Goal: Task Accomplishment & Management: Manage account settings

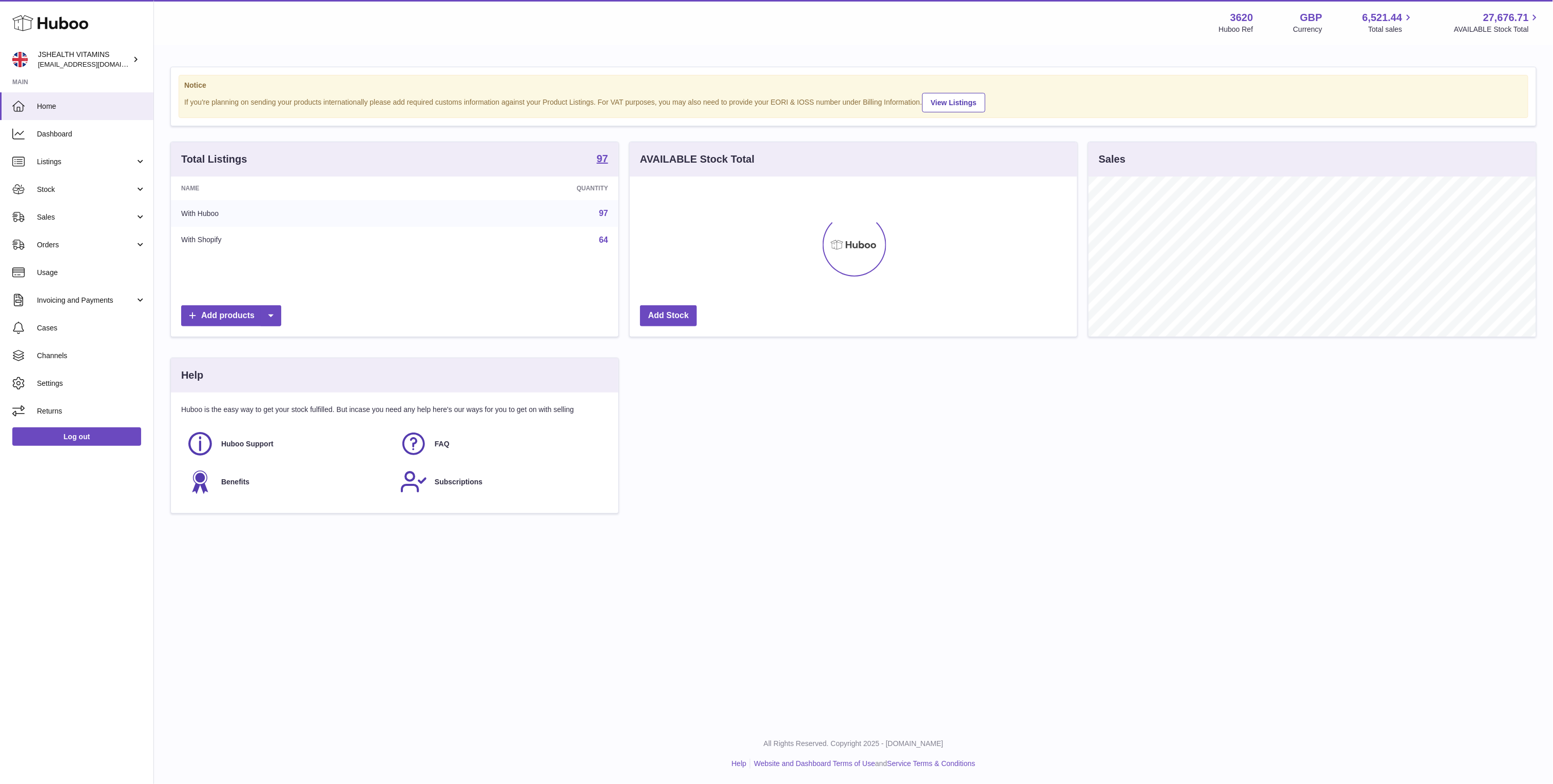
scroll to position [160, 447]
click at [133, 193] on span "Stock" at bounding box center [86, 189] width 98 height 10
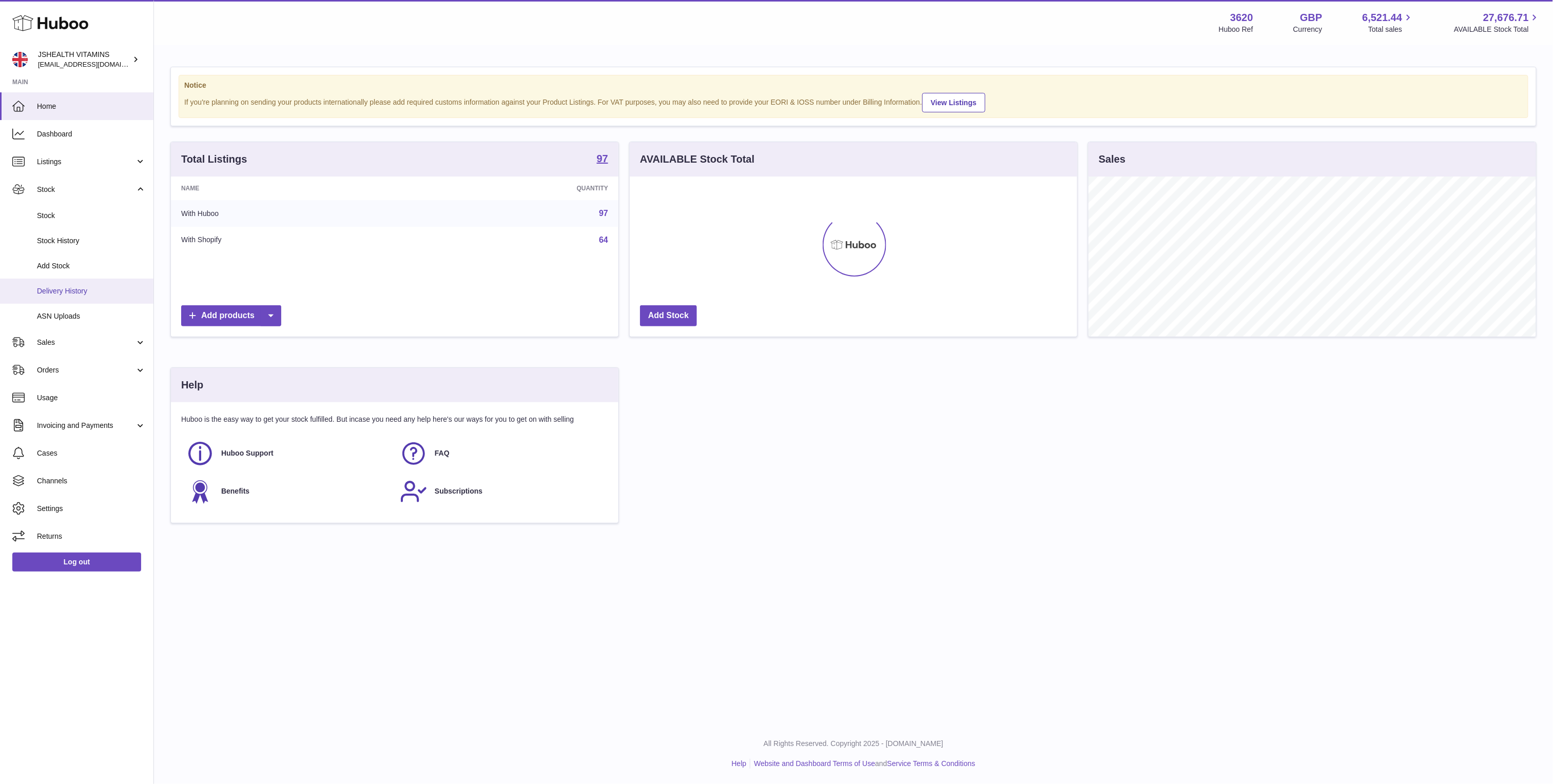
click at [94, 288] on span "Delivery History" at bounding box center [91, 291] width 109 height 10
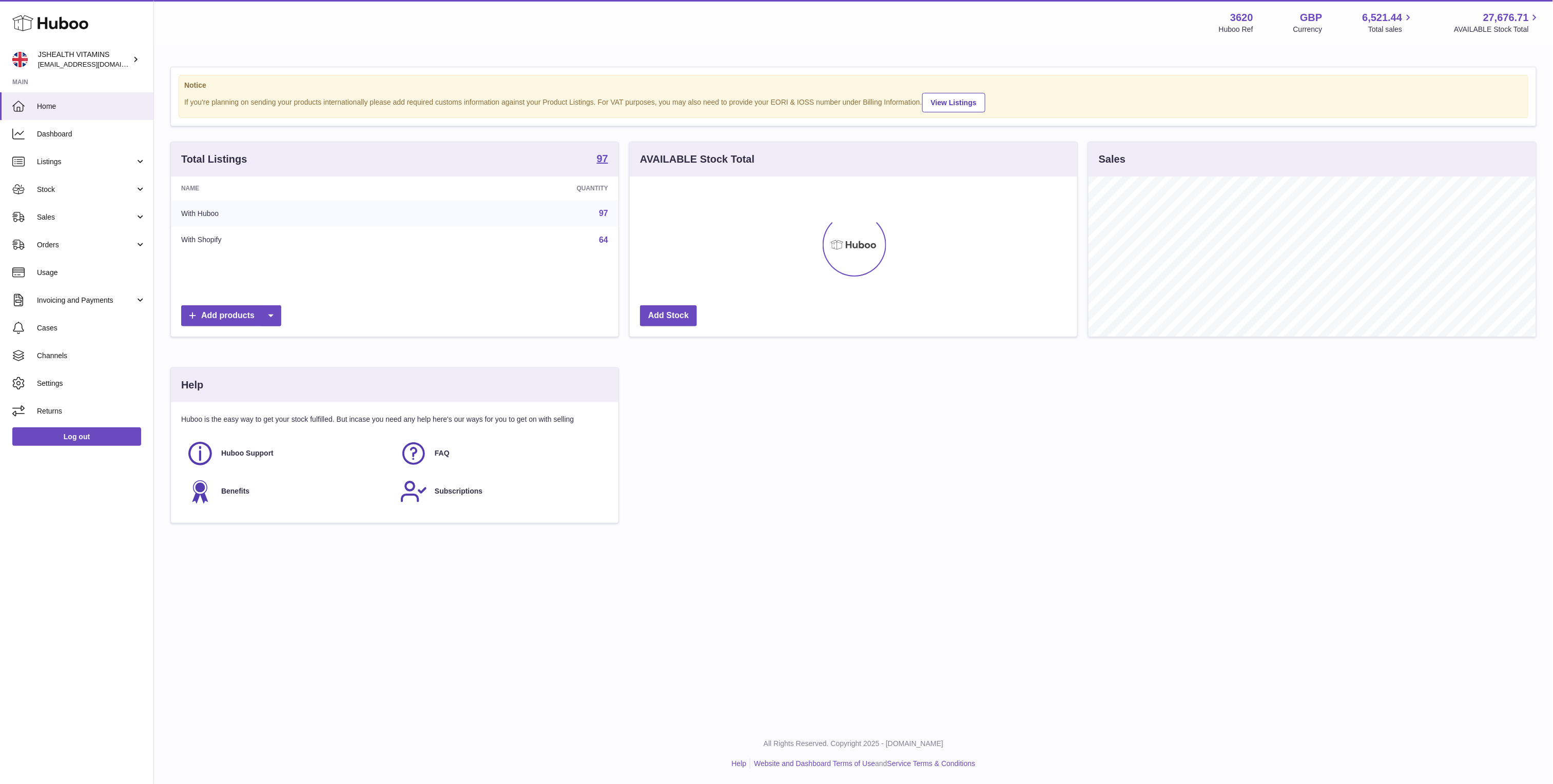
scroll to position [160, 447]
